Goal: Transaction & Acquisition: Purchase product/service

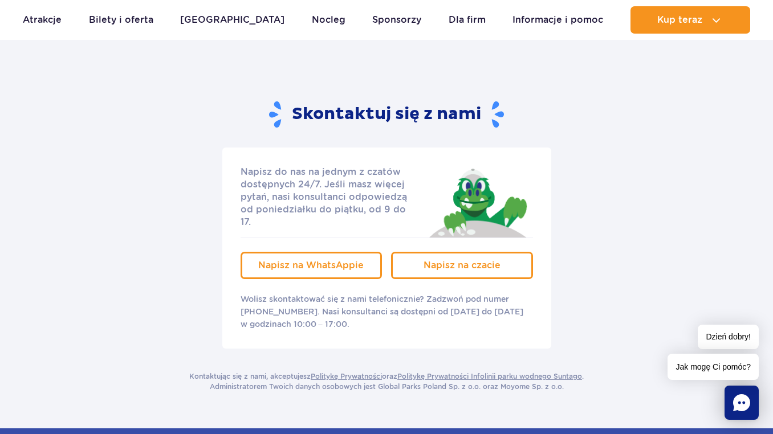
scroll to position [121, 0]
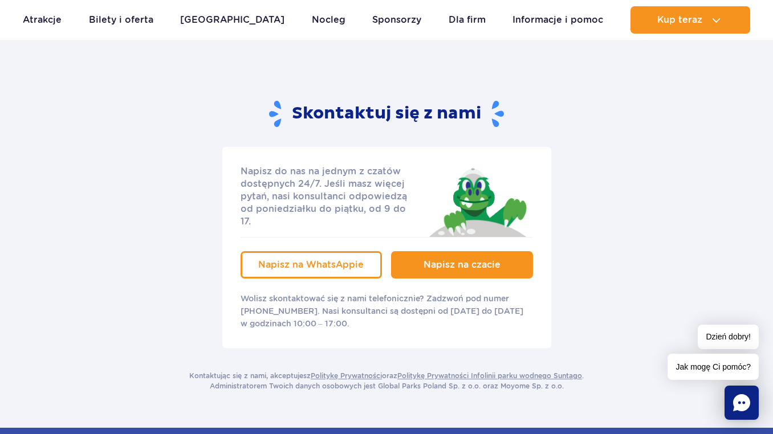
click at [466, 259] on span "Napisz na czacie" at bounding box center [462, 264] width 77 height 11
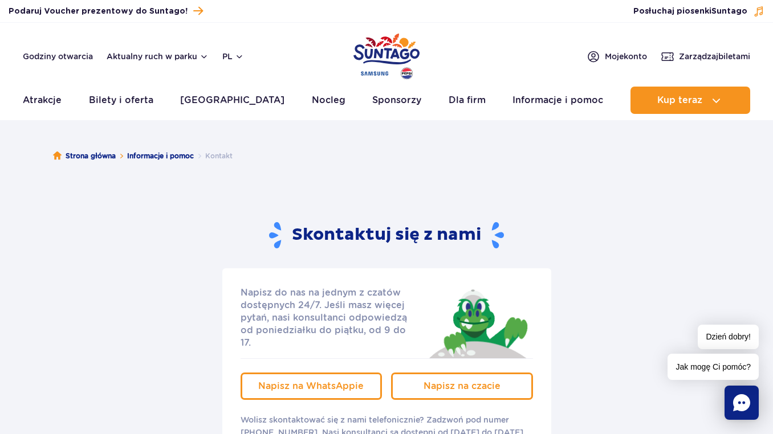
scroll to position [0, 0]
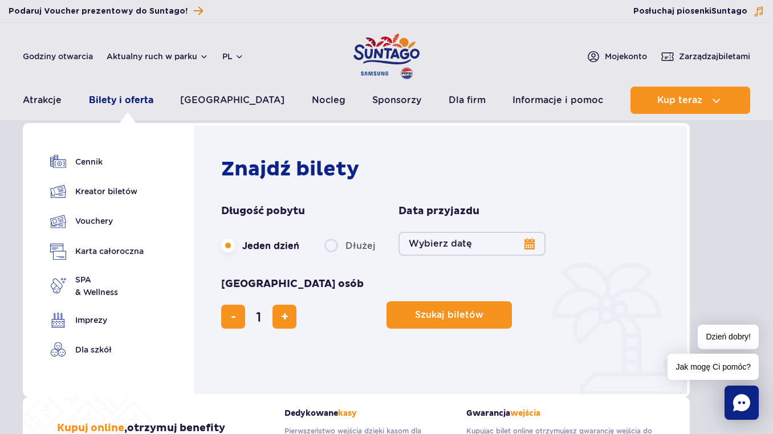
click at [151, 104] on link "Bilety i oferta" at bounding box center [121, 100] width 64 height 27
click at [117, 249] on link "Karta całoroczna" at bounding box center [96, 251] width 93 height 17
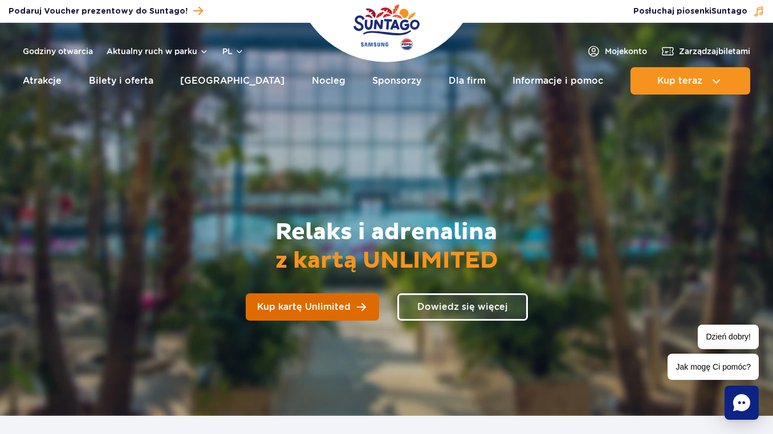
click at [352, 311] on link "Kup kartę Unlimited" at bounding box center [312, 307] width 133 height 27
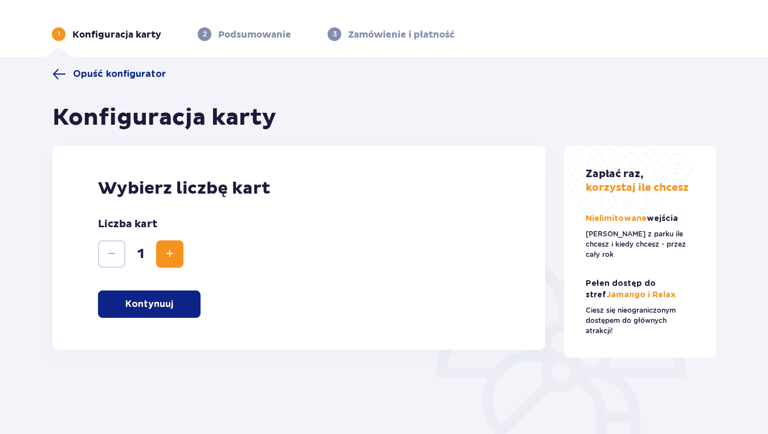
click at [186, 298] on button "Kontynuuj" at bounding box center [149, 304] width 103 height 27
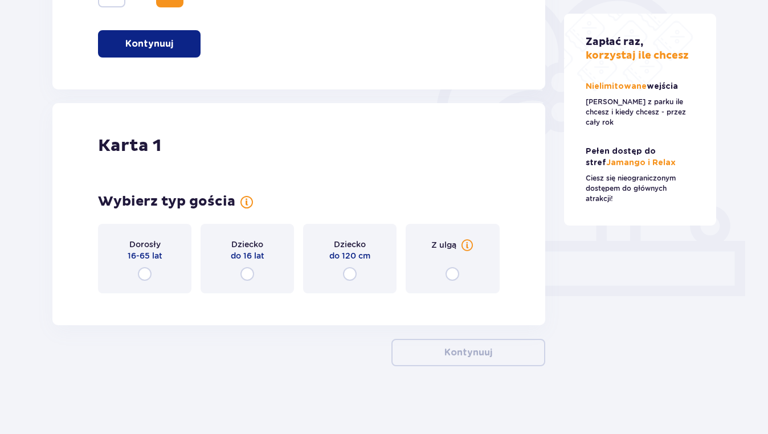
scroll to position [293, 0]
click at [149, 271] on input "radio" at bounding box center [145, 274] width 14 height 14
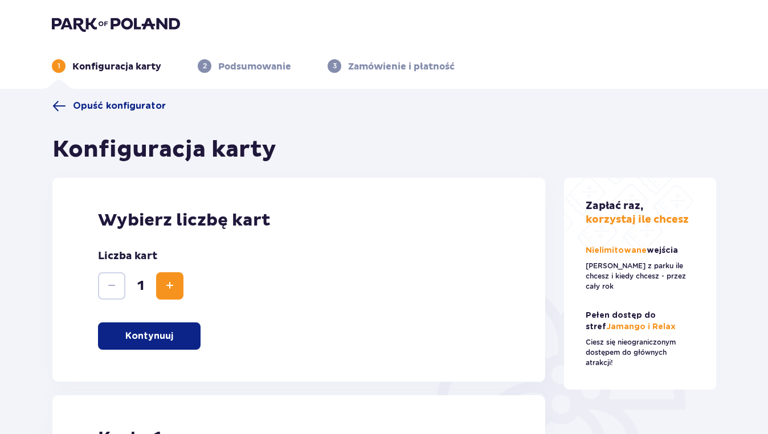
scroll to position [0, 0]
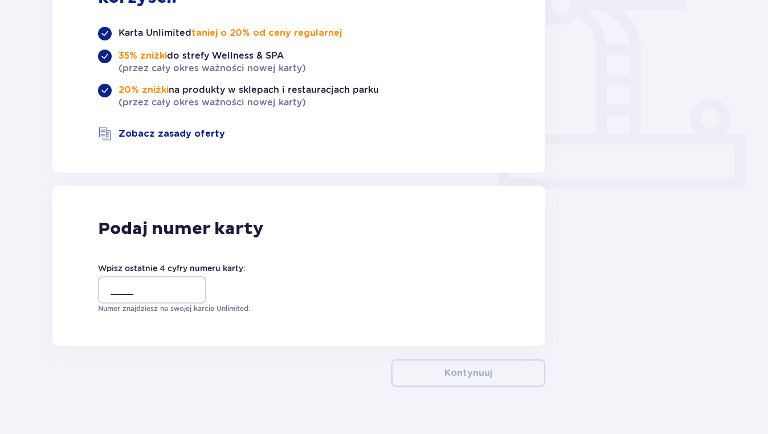
scroll to position [399, 0]
click at [117, 277] on input "____" at bounding box center [152, 290] width 108 height 27
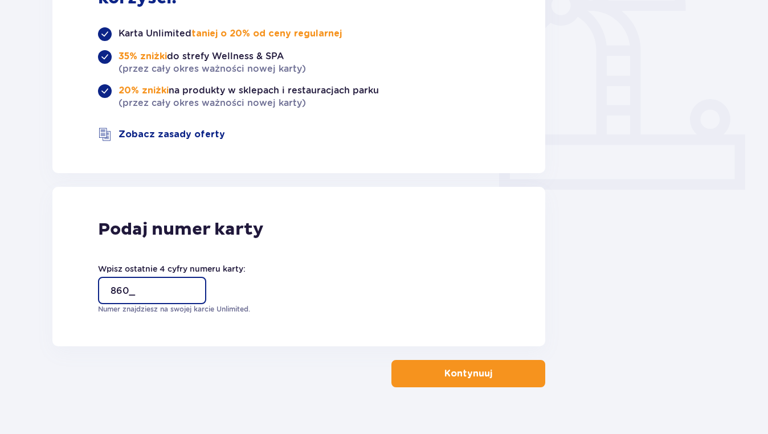
type input "8603"
click at [467, 368] on p "Kontynuuj" at bounding box center [469, 374] width 48 height 13
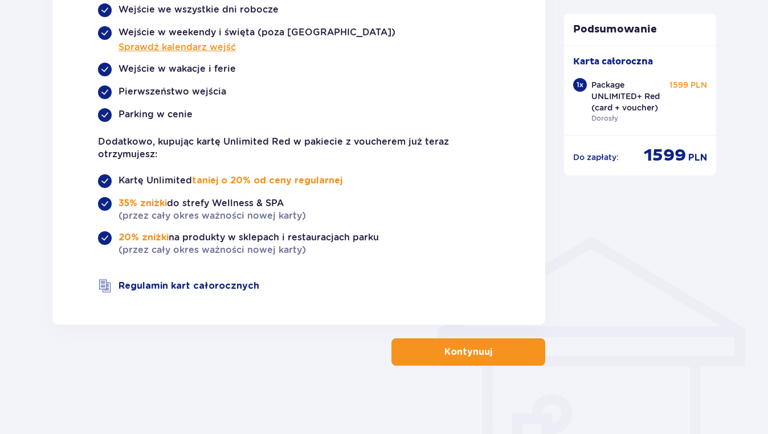
scroll to position [689, 0]
click at [467, 356] on p "Kontynuuj" at bounding box center [469, 352] width 48 height 13
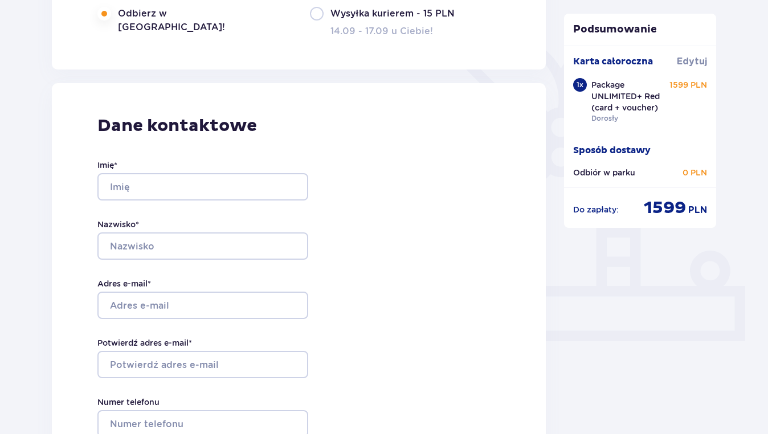
scroll to position [376, 0]
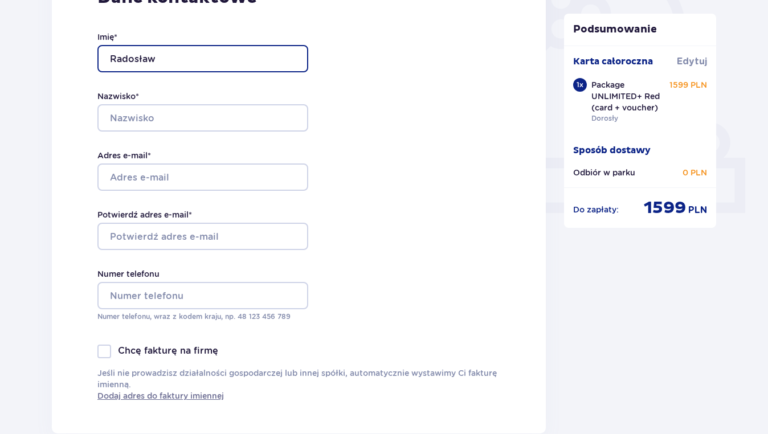
type input "Radosław"
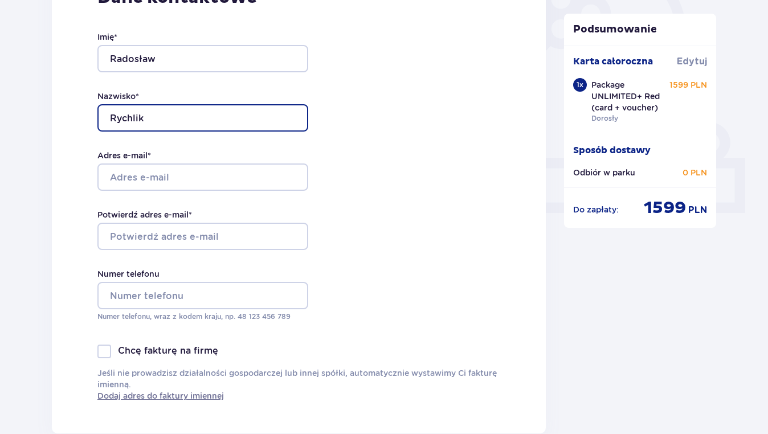
type input "Rychlik"
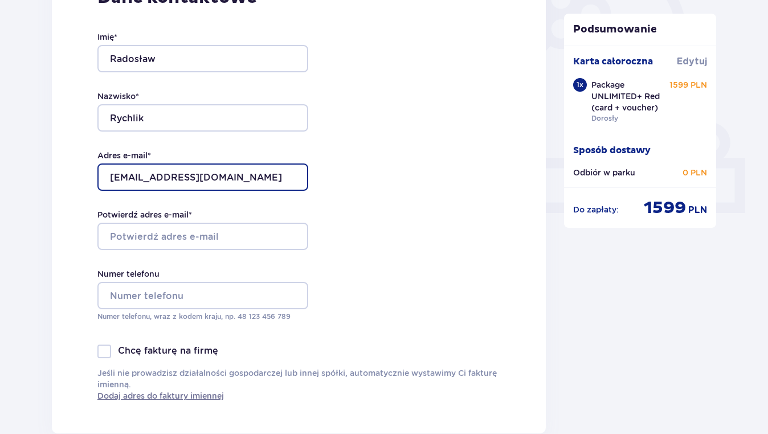
type input "radoslaw283@gmail.com"
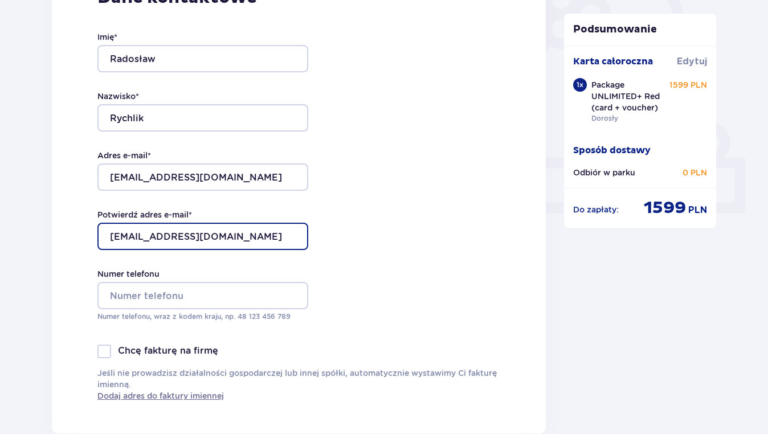
type input "[EMAIL_ADDRESS][DOMAIN_NAME]"
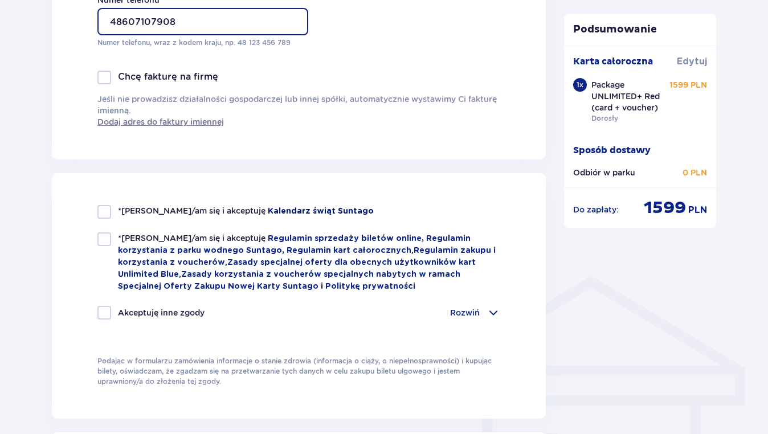
scroll to position [661, 0]
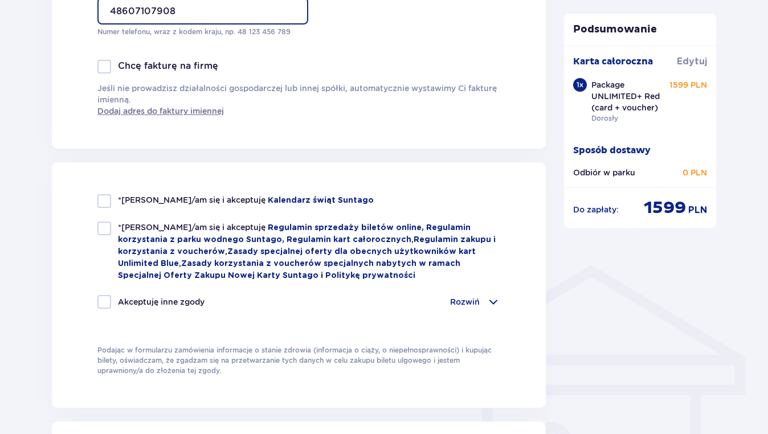
type input "48607107908"
click at [108, 201] on div at bounding box center [104, 201] width 14 height 14
checkbox input "true"
click at [101, 226] on div at bounding box center [104, 229] width 14 height 14
checkbox input "true"
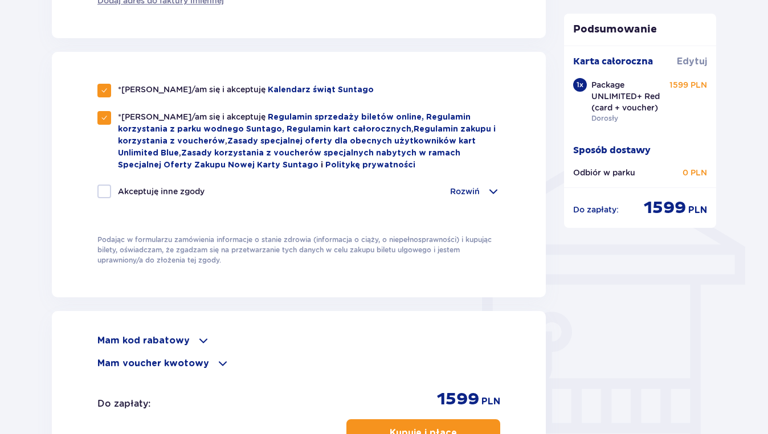
scroll to position [943, 0]
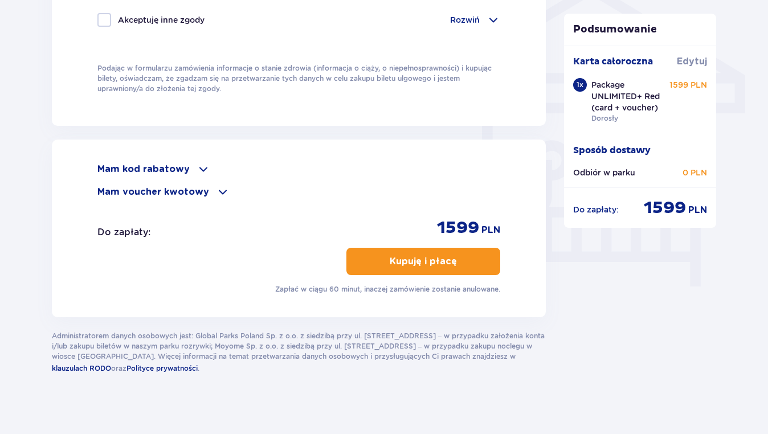
click at [443, 263] on p "Kupuję i płacę" at bounding box center [423, 261] width 67 height 13
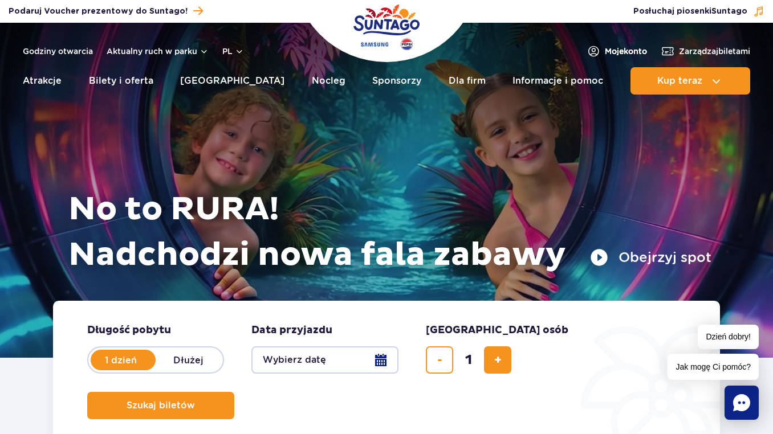
click at [624, 51] on span "Moje konto" at bounding box center [626, 51] width 42 height 11
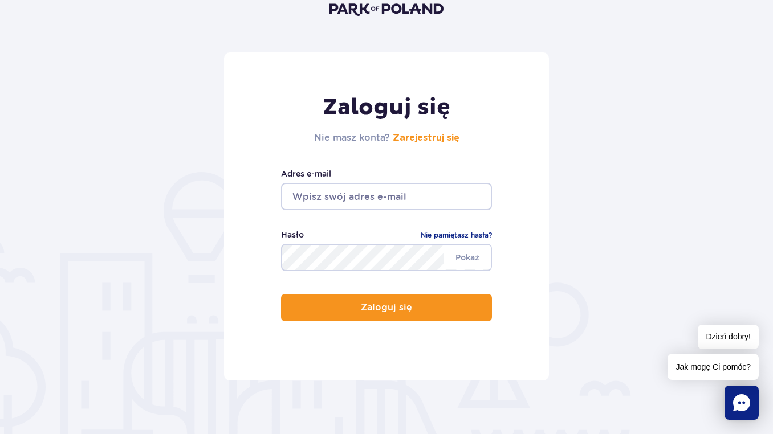
scroll to position [86, 0]
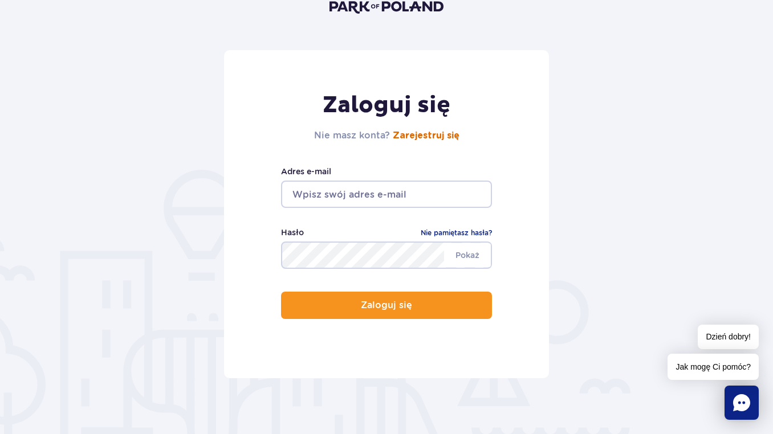
click at [413, 136] on link "Zarejestruj się" at bounding box center [426, 135] width 67 height 9
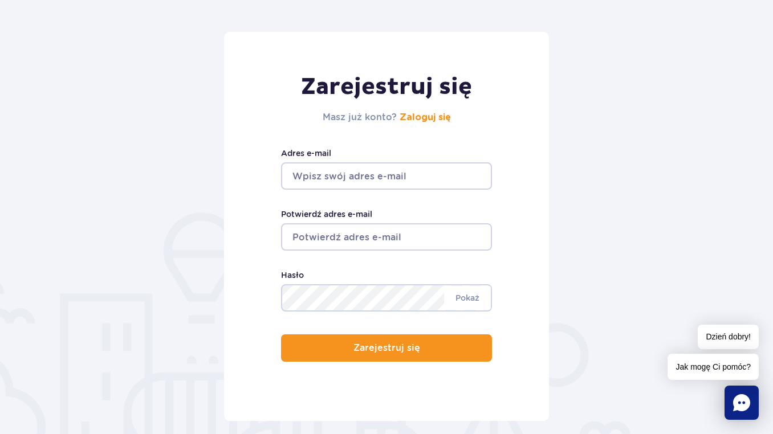
scroll to position [120, 0]
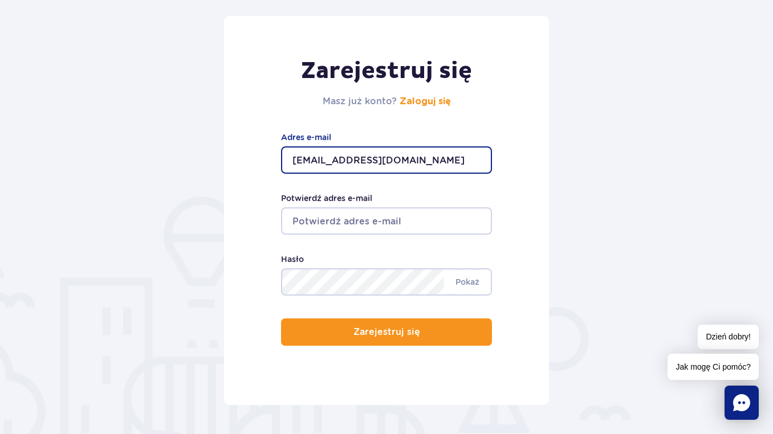
type input "radoslaw283@gmail.com"
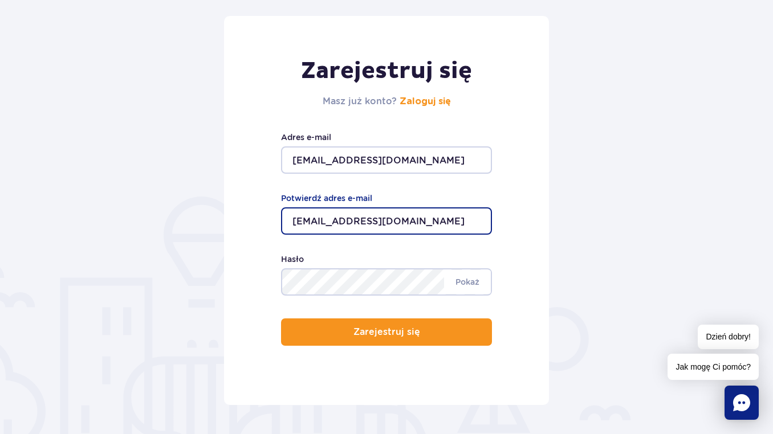
type input "radoslaw283@gmail.com"
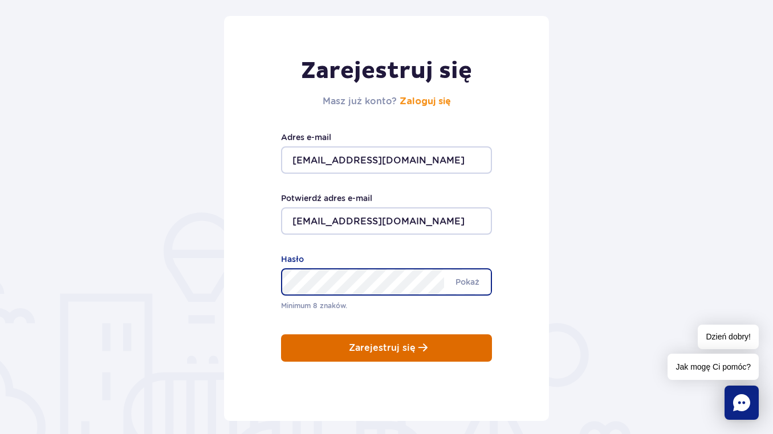
click at [437, 353] on div "Zarejestruj się Masz już konto? Zaloguj się radoslaw283@gmail.com Adres e-mail …" at bounding box center [386, 218] width 325 height 405
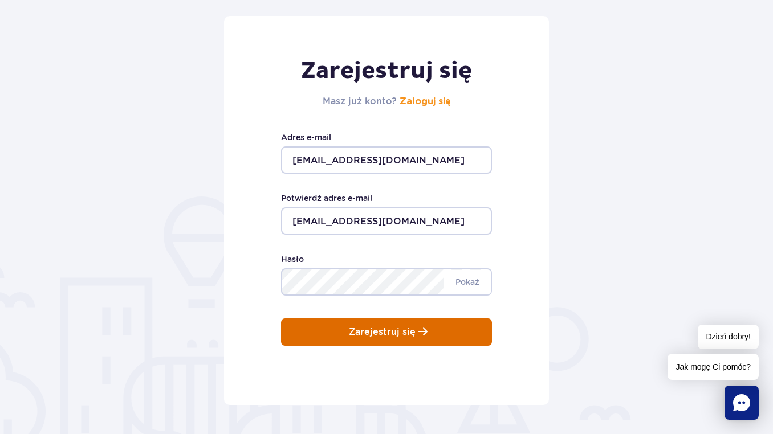
click at [436, 336] on button "Zarejestruj się" at bounding box center [386, 332] width 211 height 27
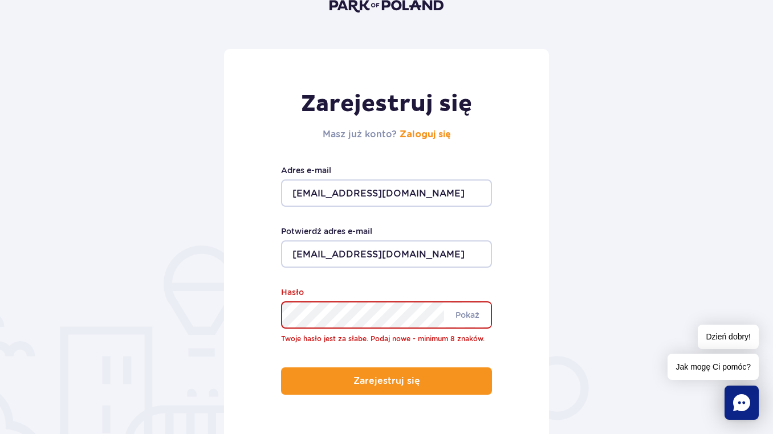
scroll to position [91, 0]
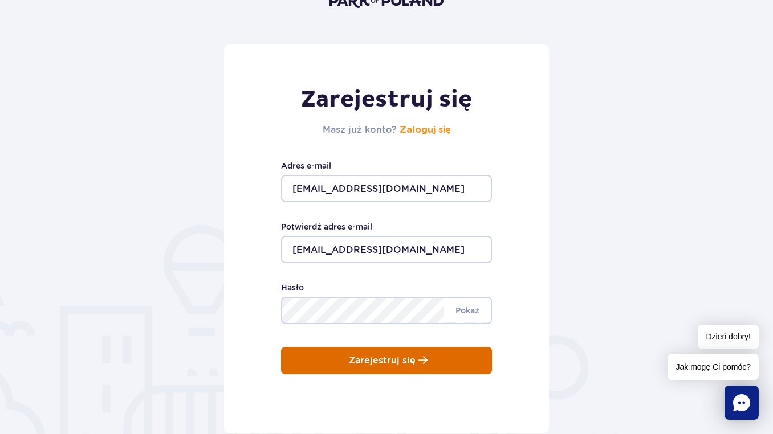
click at [453, 377] on div "Zarejestruj się Masz już konto? Zaloguj się [EMAIL_ADDRESS][DOMAIN_NAME] Adres …" at bounding box center [386, 238] width 325 height 389
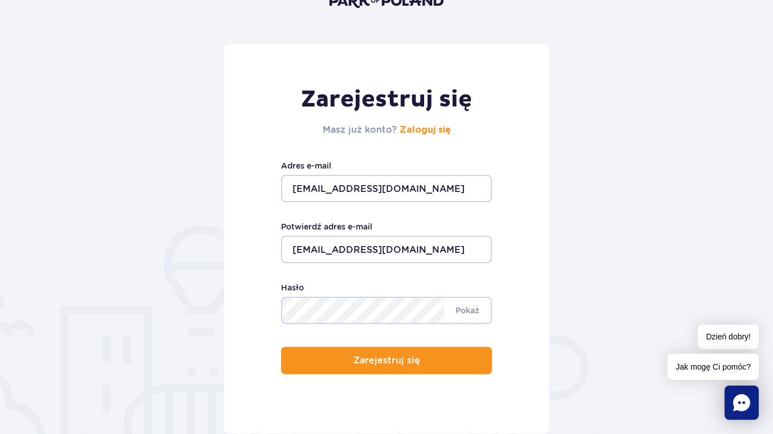
click at [446, 345] on div "Zarejestruj się Masz już konto? Zaloguj się [EMAIL_ADDRESS][DOMAIN_NAME] Adres …" at bounding box center [386, 238] width 325 height 389
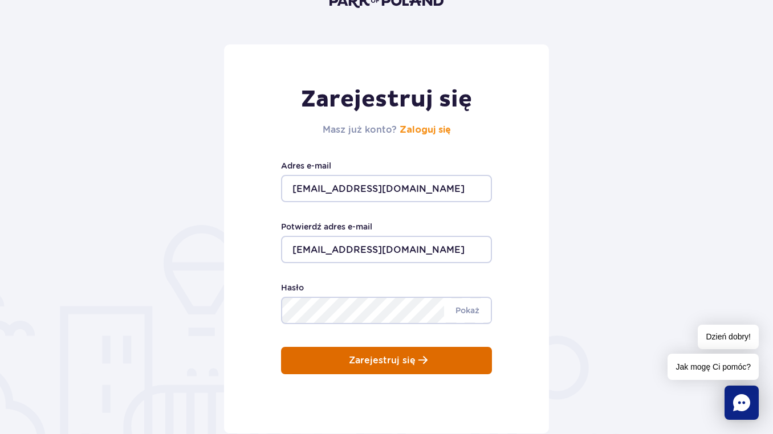
click at [448, 357] on button "Zarejestruj się" at bounding box center [386, 360] width 211 height 27
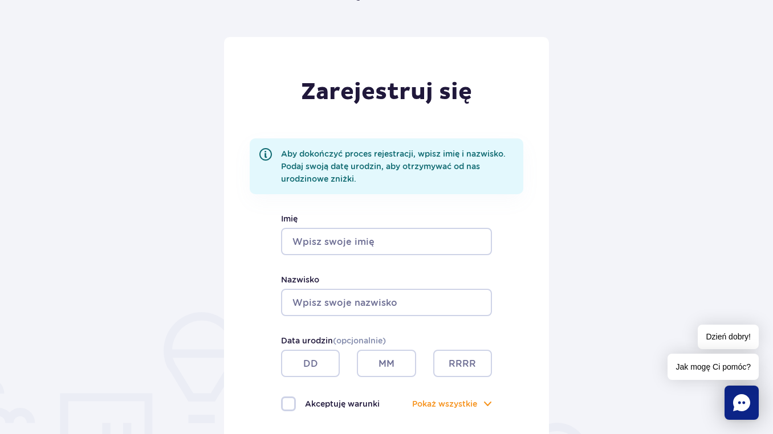
scroll to position [105, 0]
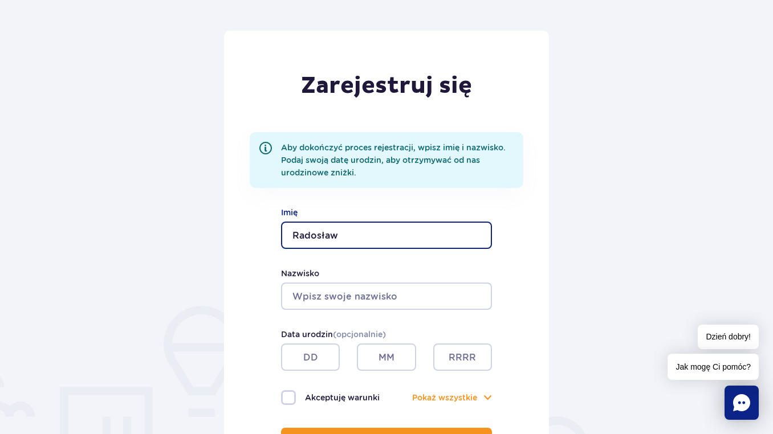
type input "Radosław"
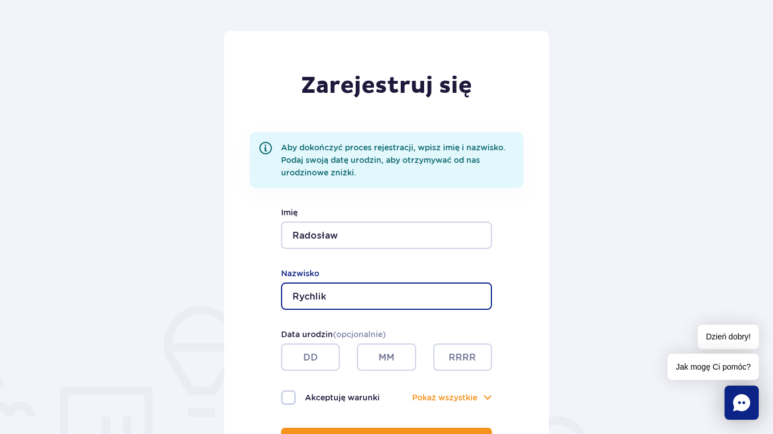
type input "Rychlik"
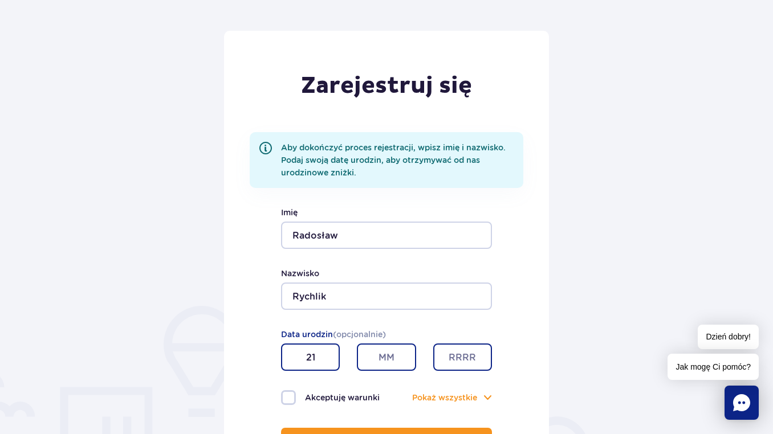
type input "21"
click at [352, 367] on div at bounding box center [386, 357] width 76 height 27
type input "02"
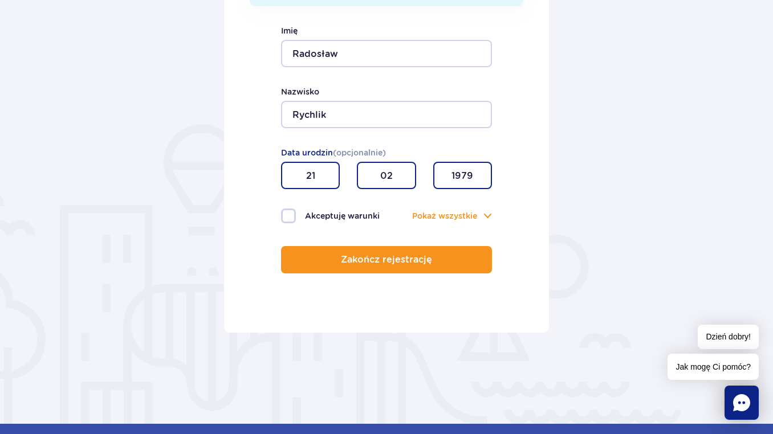
scroll to position [287, 0]
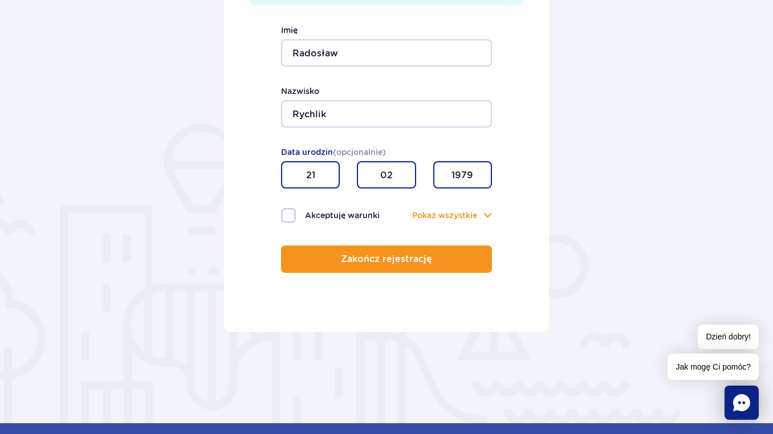
type input "1979"
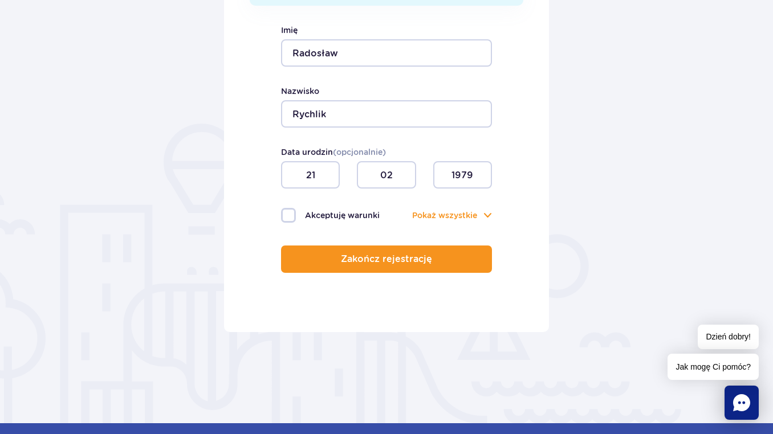
click at [290, 217] on label "Akceptuję warunki" at bounding box center [333, 215] width 105 height 15
click at [290, 210] on input "Akceptuję warunki" at bounding box center [287, 209] width 13 height 2
checkbox input "true"
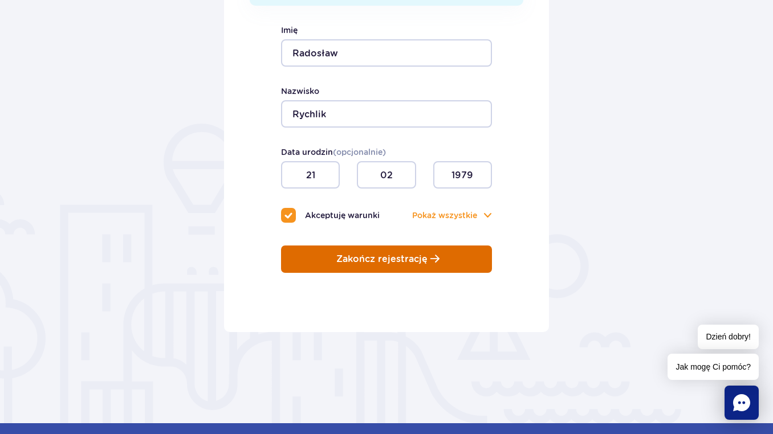
click at [414, 264] on p "Zakończ rejestrację" at bounding box center [381, 259] width 91 height 10
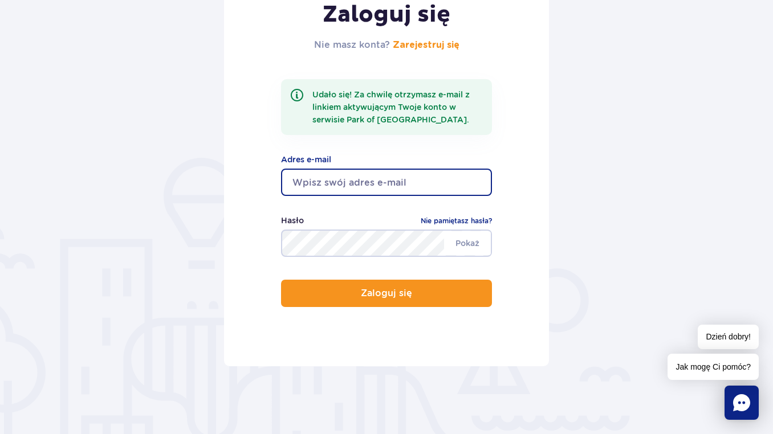
scroll to position [192, 0]
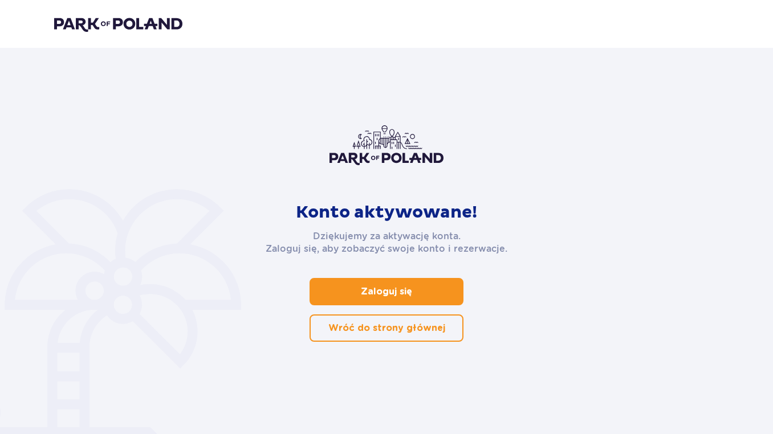
click at [411, 284] on link "Zaloguj się" at bounding box center [387, 291] width 154 height 27
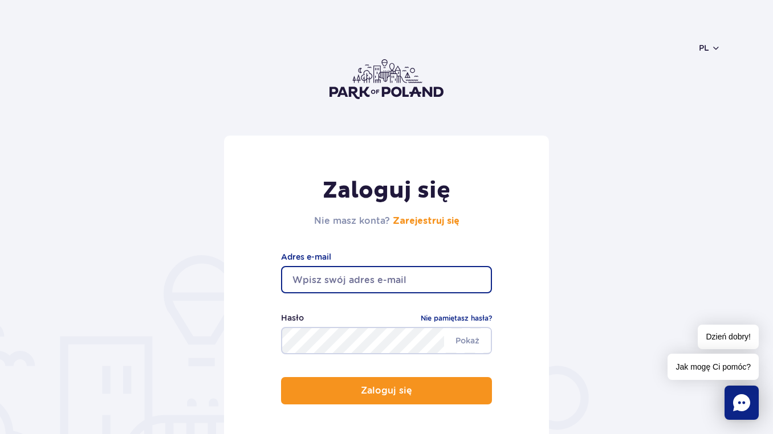
type input "radoslaw283@gmail.com"
click at [386, 391] on button "Zaloguj się" at bounding box center [386, 390] width 211 height 27
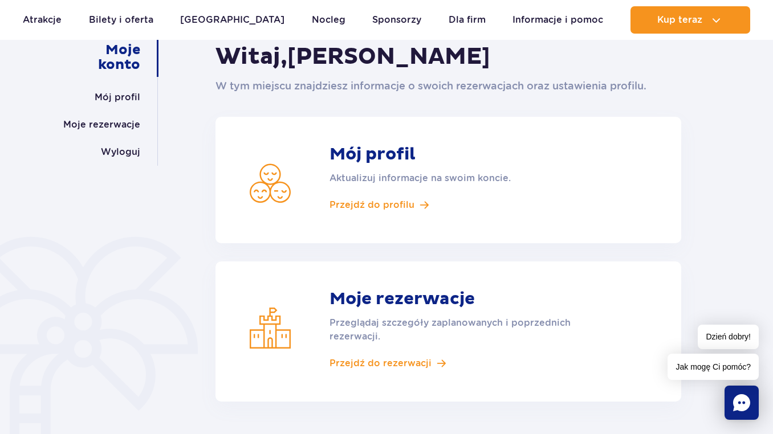
scroll to position [135, 0]
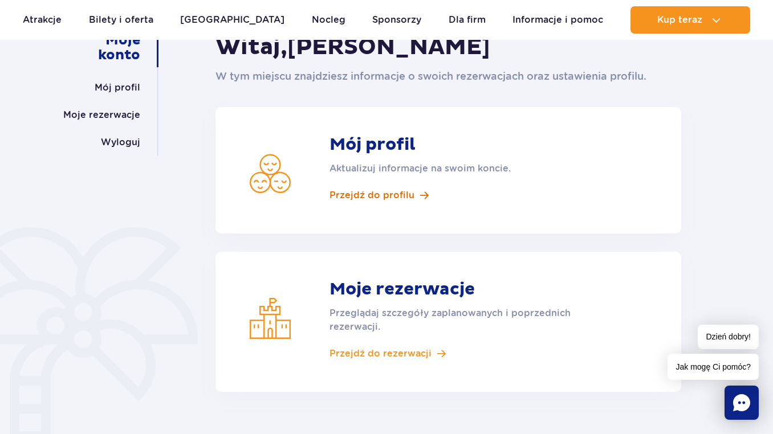
click at [395, 196] on span "Przejdź do profilu" at bounding box center [371, 195] width 85 height 13
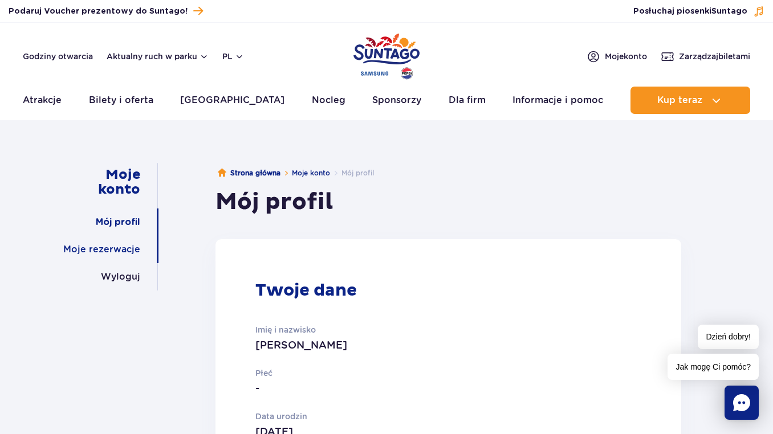
click at [113, 249] on link "Moje rezerwacje" at bounding box center [101, 249] width 77 height 27
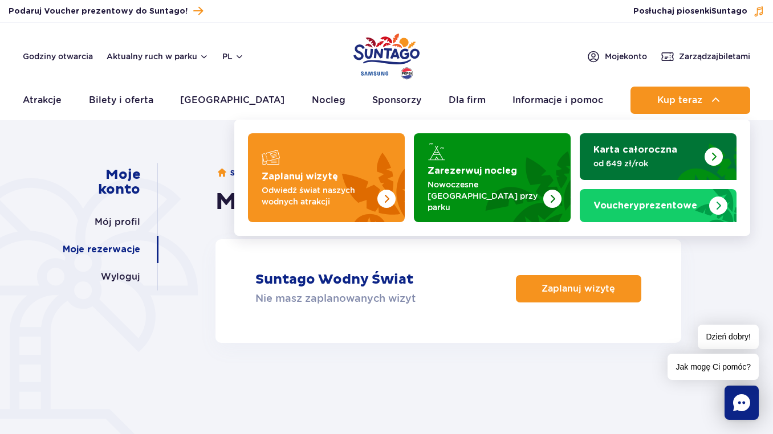
click at [663, 161] on p "od 649 zł/rok" at bounding box center [648, 163] width 111 height 11
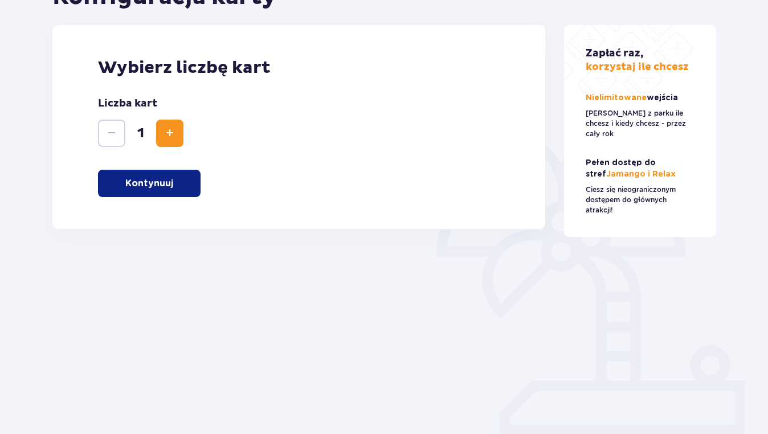
click at [132, 180] on p "Kontynuuj" at bounding box center [149, 183] width 48 height 13
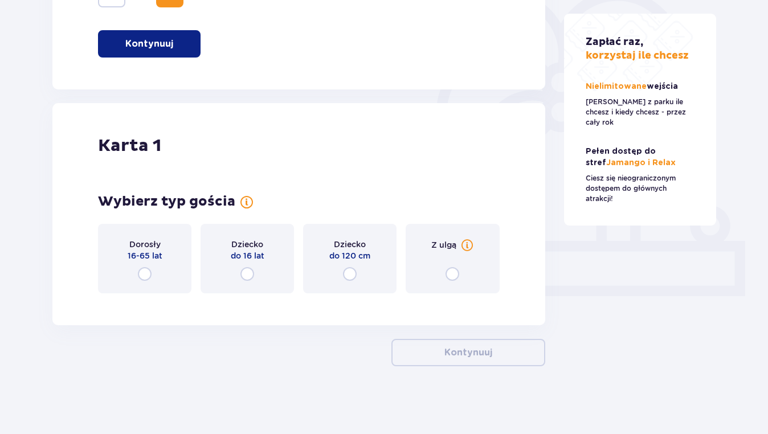
scroll to position [293, 0]
click at [144, 270] on input "radio" at bounding box center [145, 274] width 14 height 14
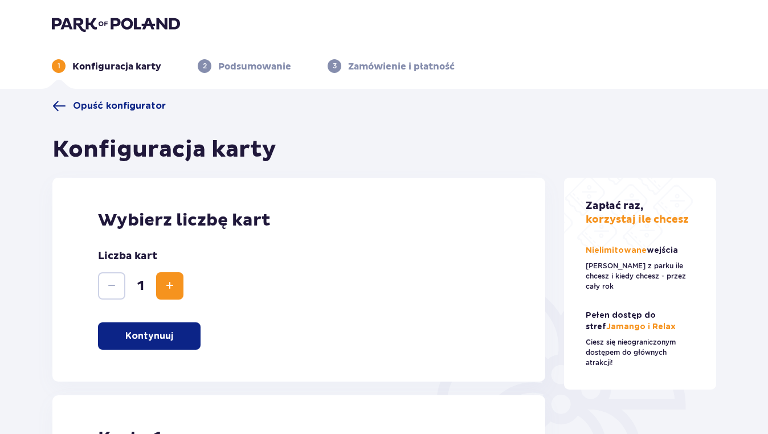
scroll to position [0, 0]
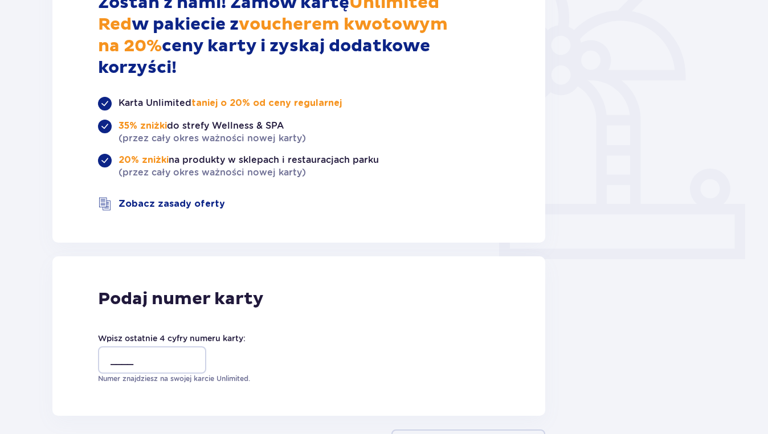
scroll to position [330, 0]
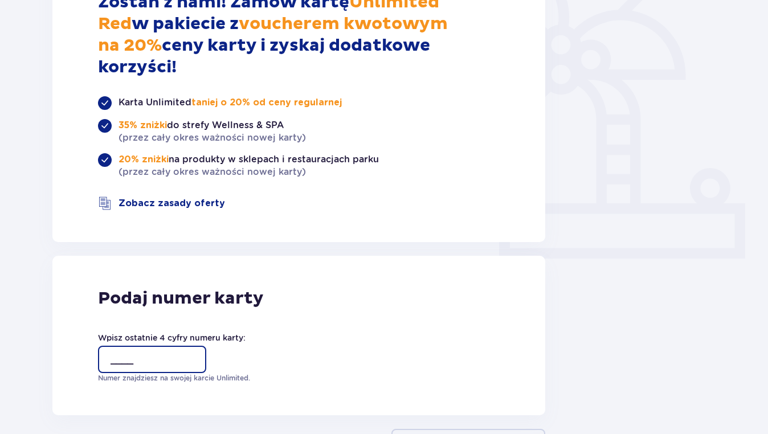
click at [120, 346] on input "____" at bounding box center [152, 359] width 108 height 27
type input "8603"
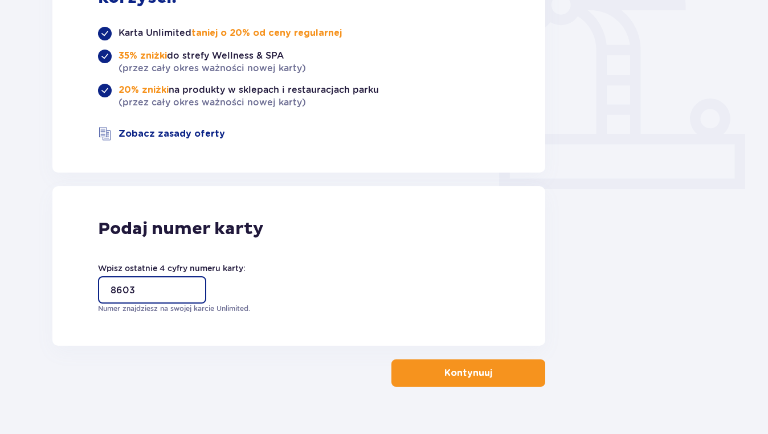
scroll to position [399, 0]
click at [478, 368] on p "Kontynuuj" at bounding box center [469, 374] width 48 height 13
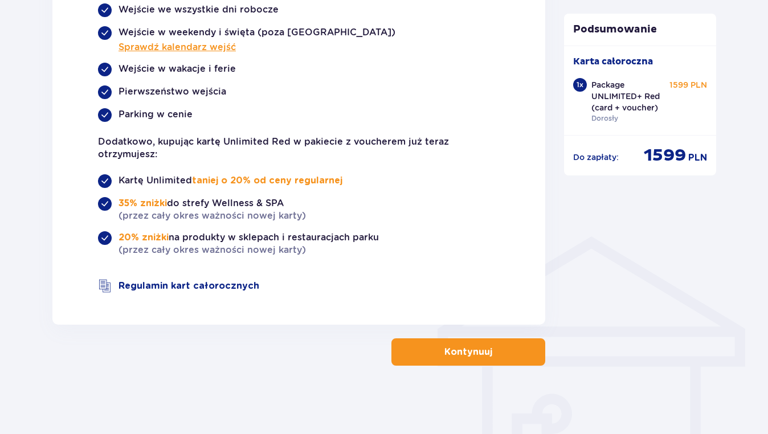
scroll to position [689, 0]
click at [478, 355] on p "Kontynuuj" at bounding box center [469, 352] width 48 height 13
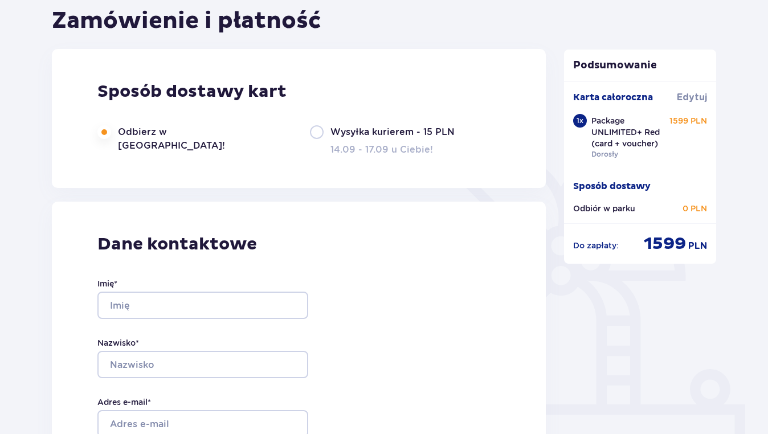
type input "Radosław"
type input "Rychlik"
type input "[EMAIL_ADDRESS][DOMAIN_NAME]"
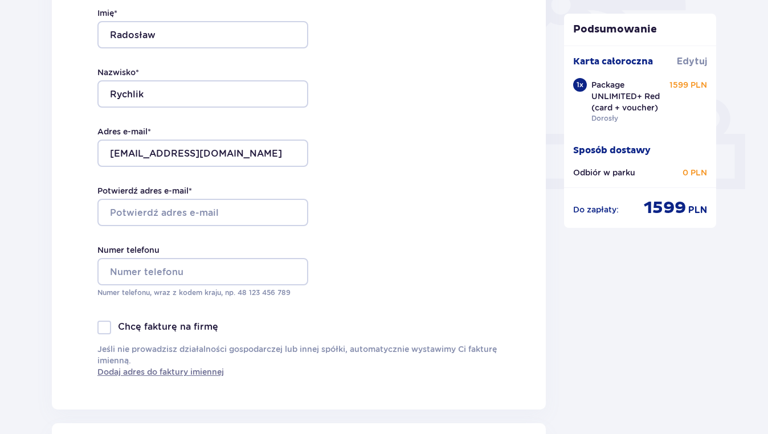
scroll to position [404, 0]
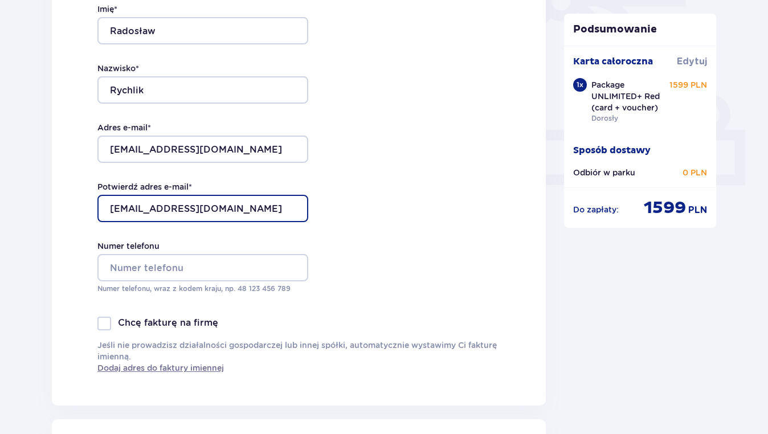
type input "[EMAIL_ADDRESS][DOMAIN_NAME]"
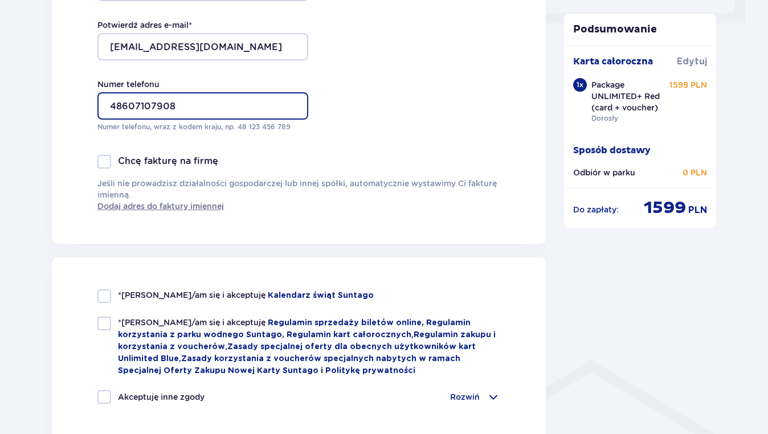
scroll to position [742, 0]
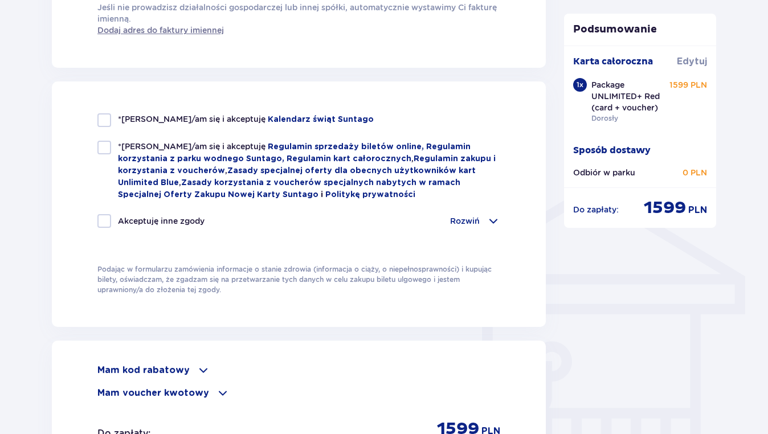
type input "48607107908"
click at [105, 121] on div at bounding box center [104, 120] width 14 height 14
checkbox input "true"
click at [108, 149] on div at bounding box center [104, 148] width 14 height 14
checkbox input "true"
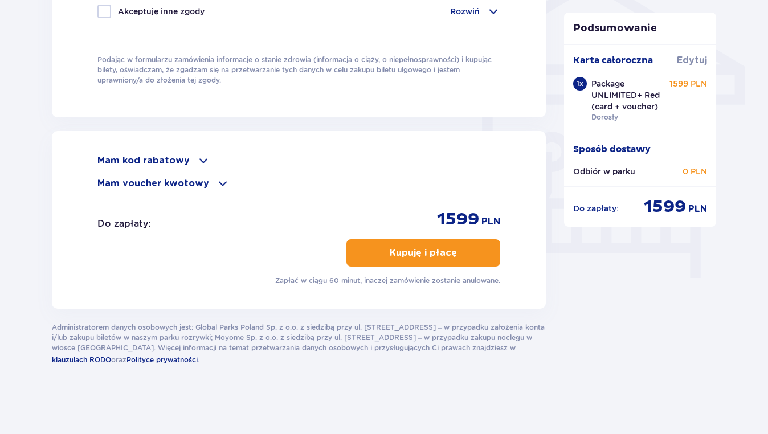
scroll to position [951, 0]
click at [426, 257] on p "Kupuję i płacę" at bounding box center [423, 253] width 67 height 13
